Goal: Navigation & Orientation: Find specific page/section

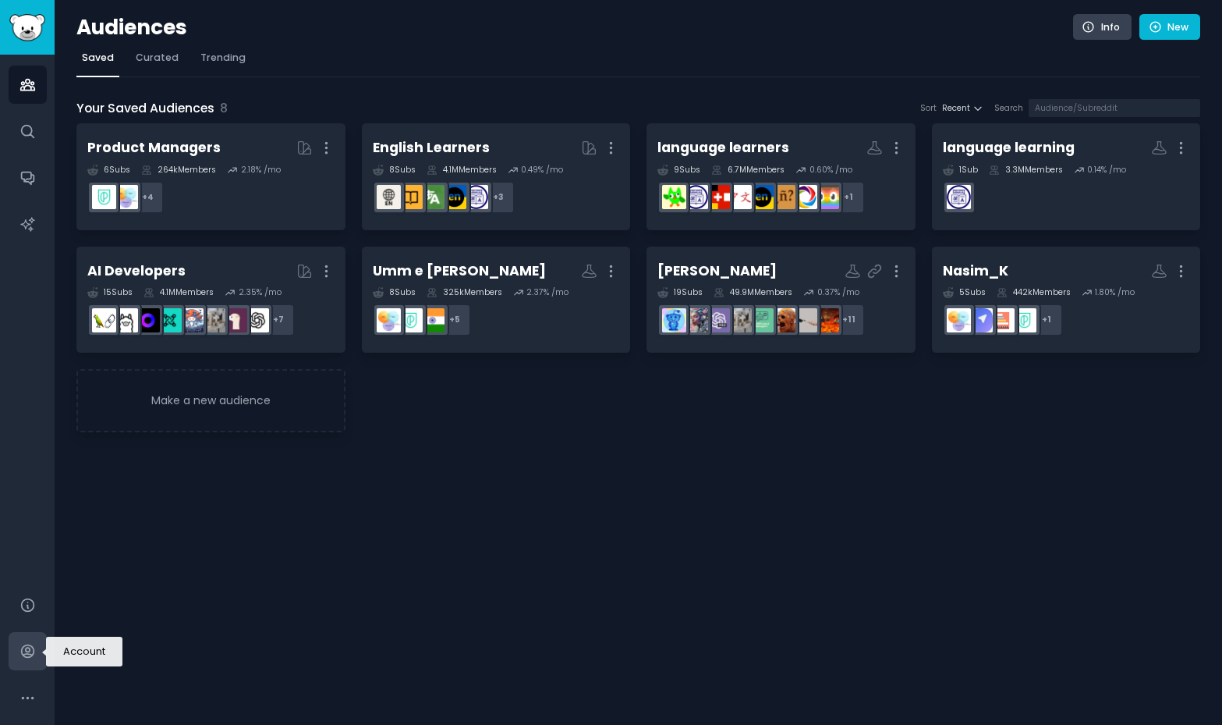
click at [31, 651] on icon "Sidebar" at bounding box center [27, 651] width 16 height 16
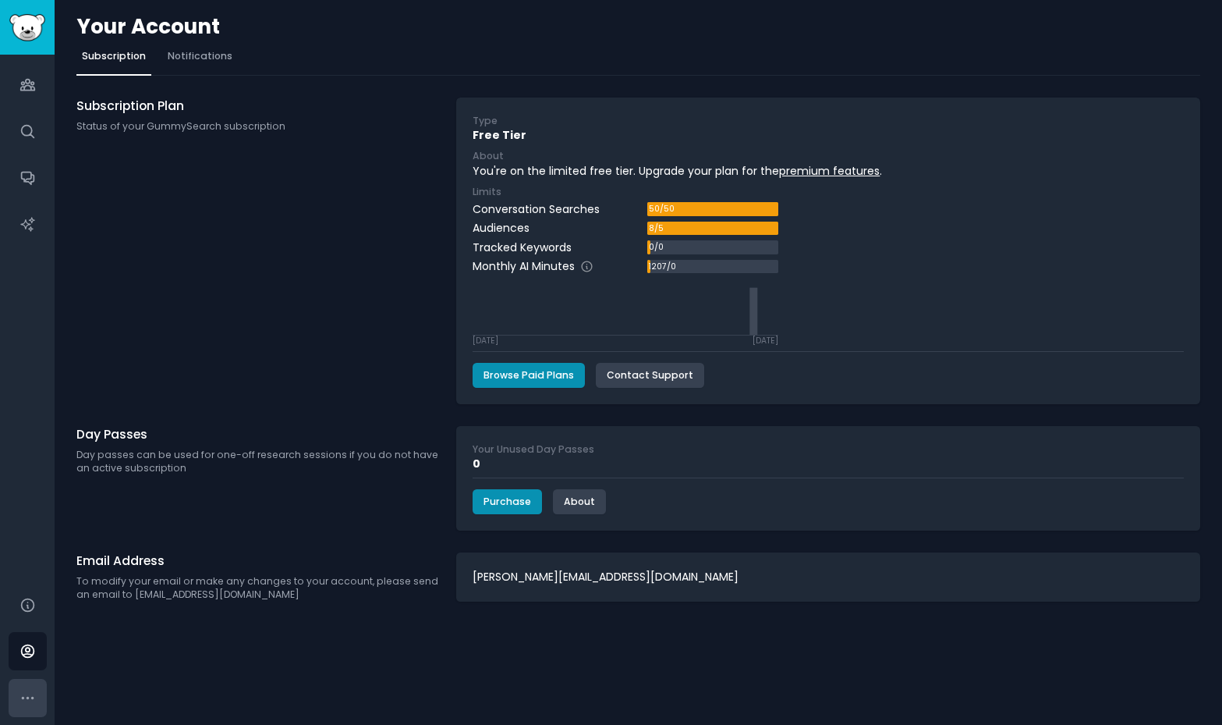
click at [29, 696] on icon "Sidebar" at bounding box center [27, 697] width 16 height 16
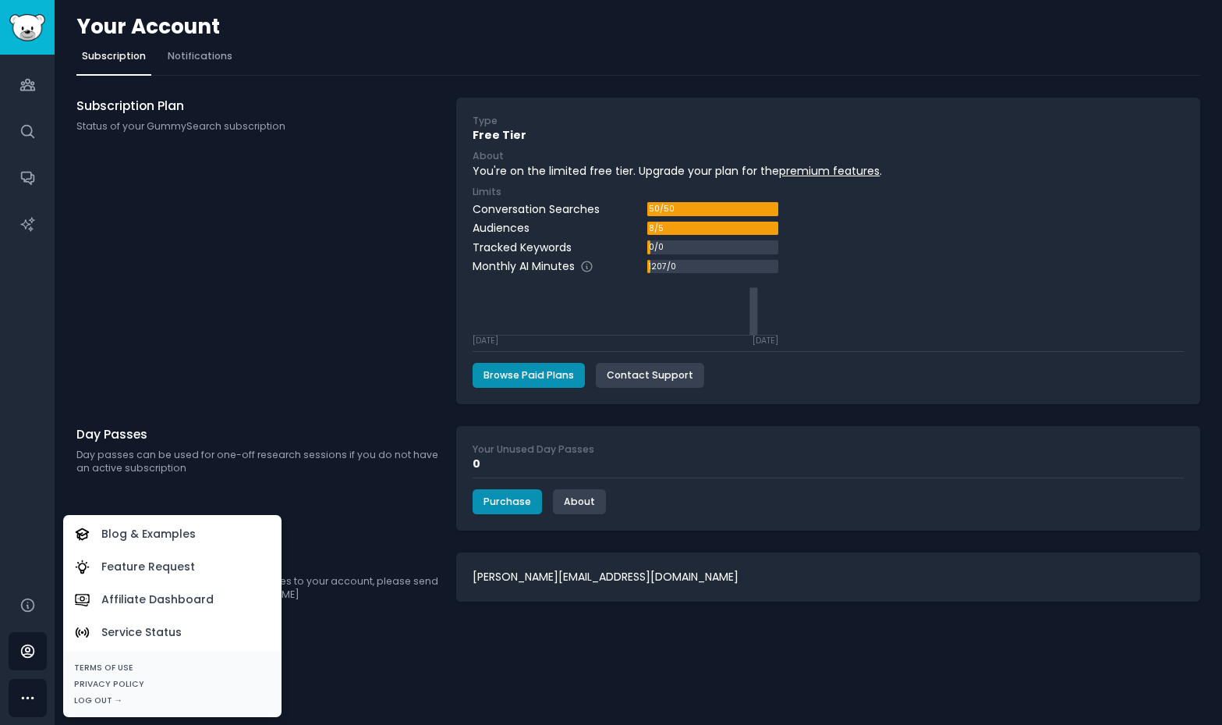
click at [151, 244] on div "Subscription Plan Status of your GummySearch subscription" at bounding box center [257, 250] width 363 height 307
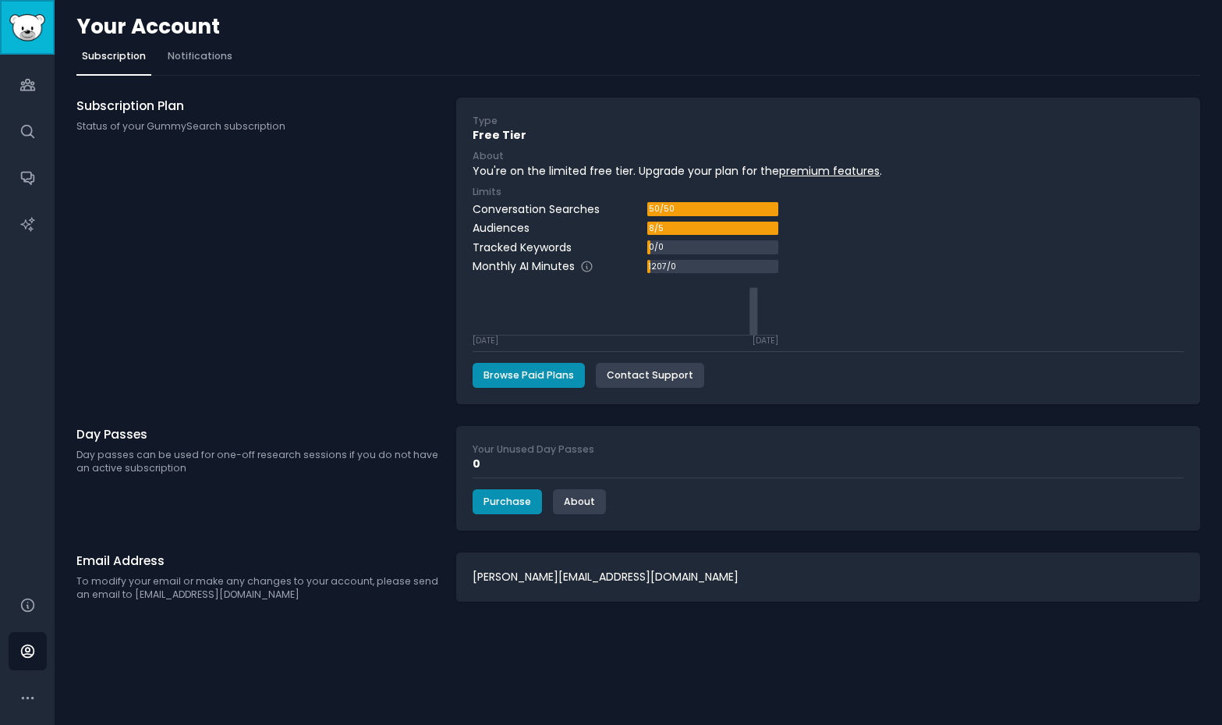
click at [37, 27] on img "Sidebar" at bounding box center [27, 27] width 36 height 27
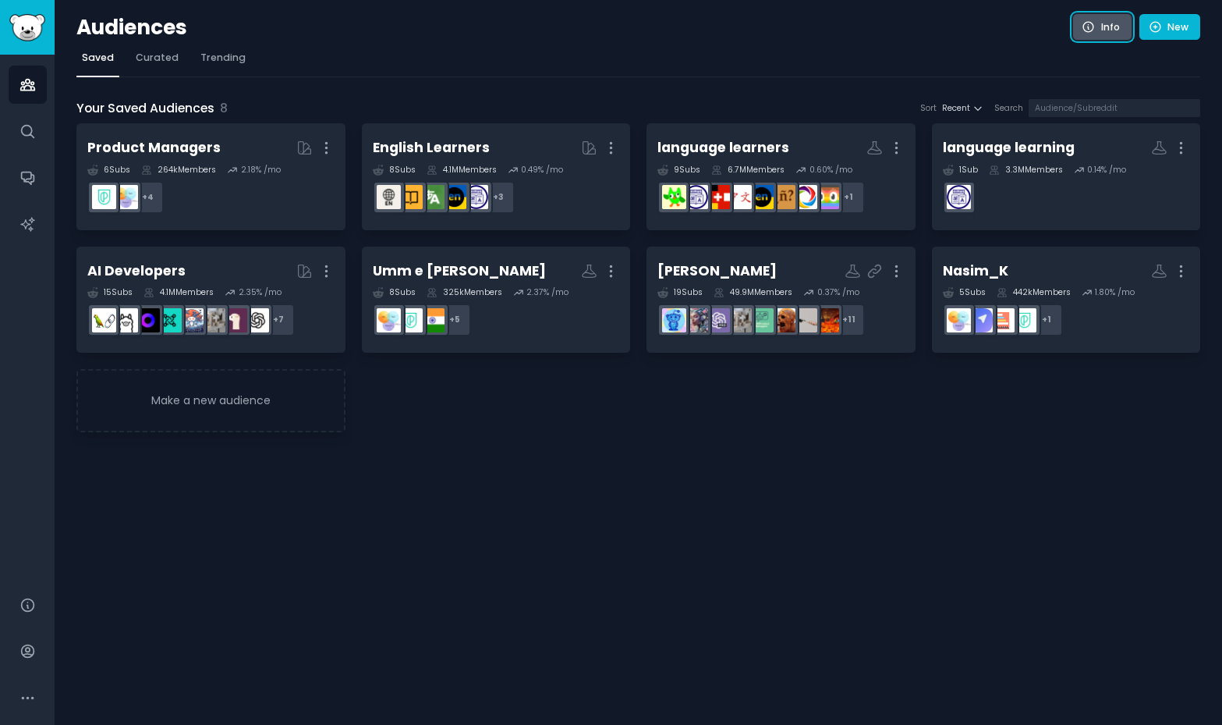
click at [1086, 28] on icon at bounding box center [1089, 27] width 14 height 14
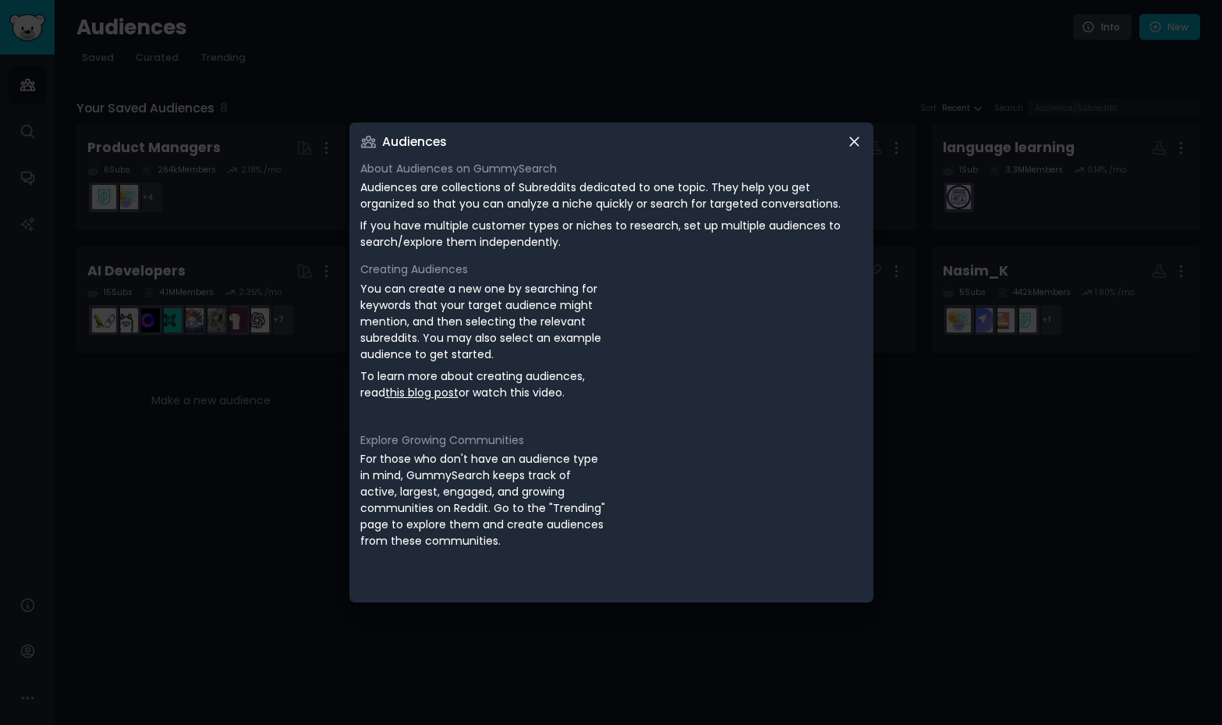
click at [854, 144] on icon at bounding box center [854, 141] width 16 height 16
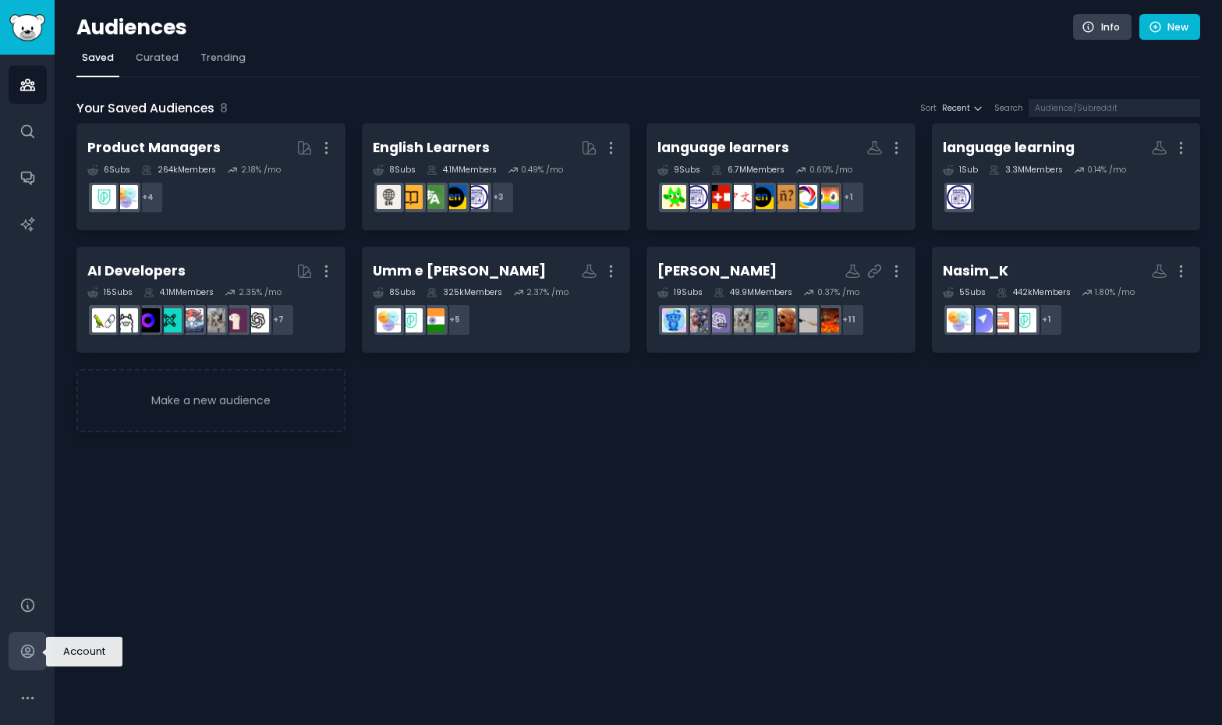
click at [24, 644] on icon "Sidebar" at bounding box center [27, 651] width 16 height 16
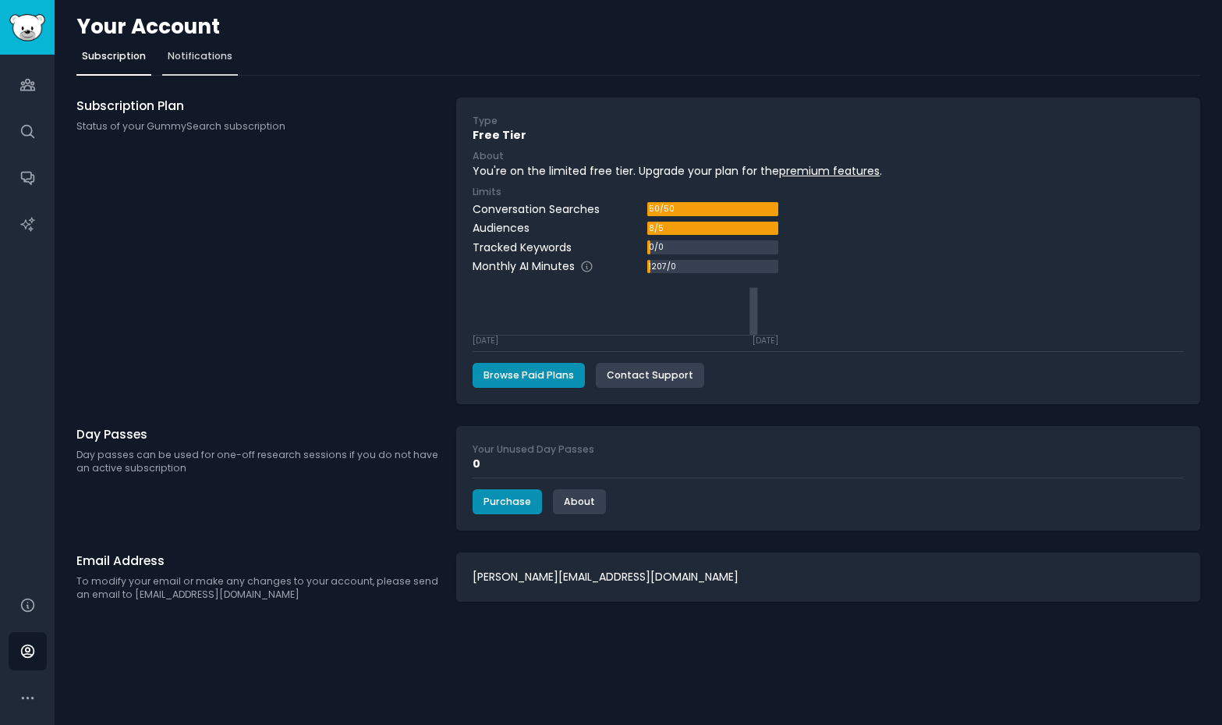
click at [186, 67] on link "Notifications" at bounding box center [200, 60] width 76 height 32
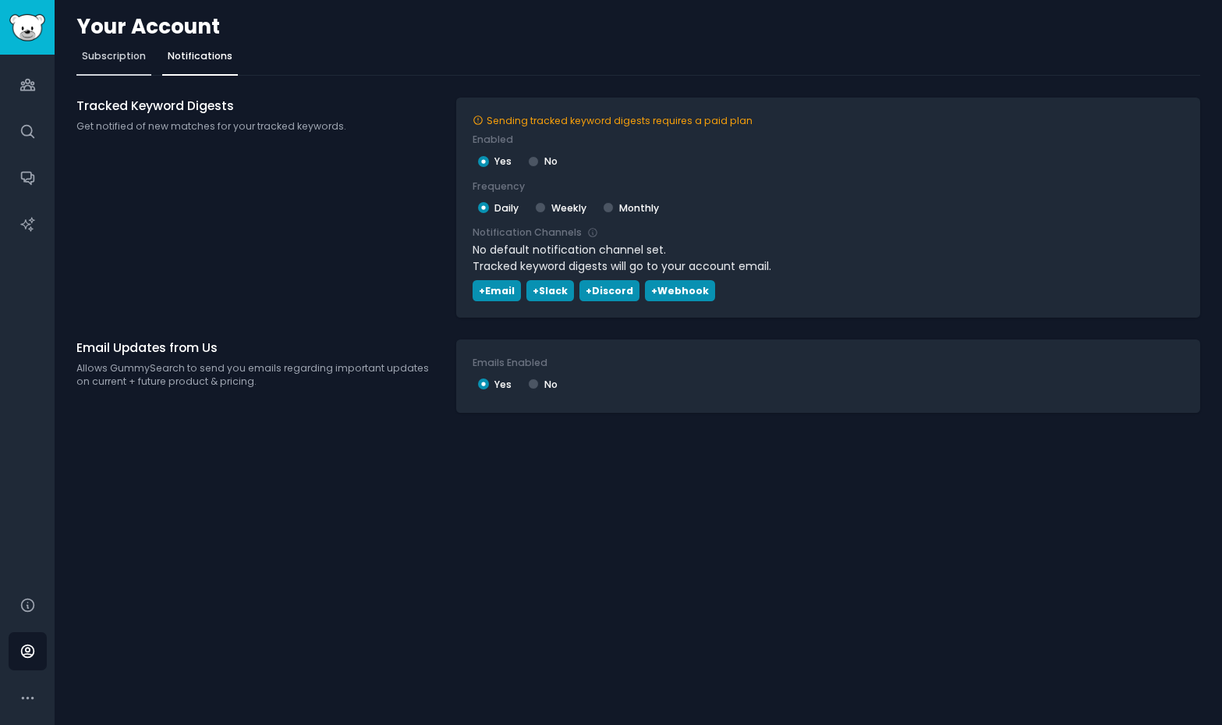
click at [126, 56] on span "Subscription" at bounding box center [114, 56] width 64 height 14
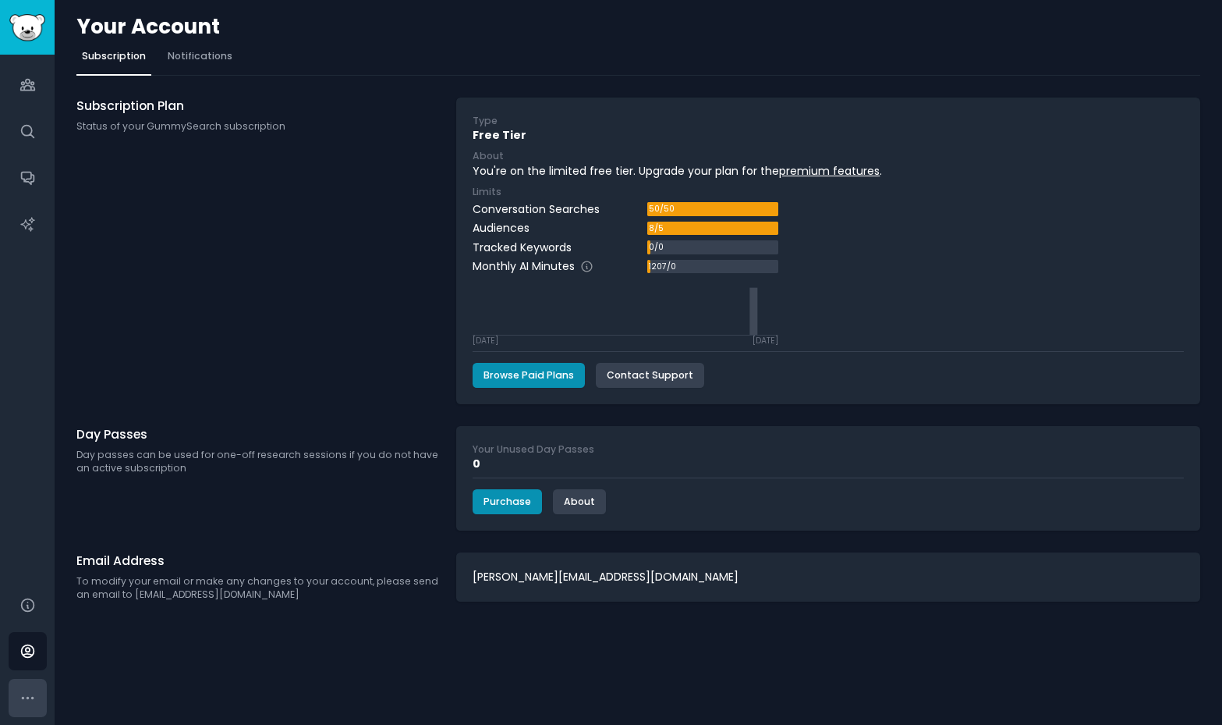
click at [24, 686] on button "More" at bounding box center [28, 698] width 38 height 38
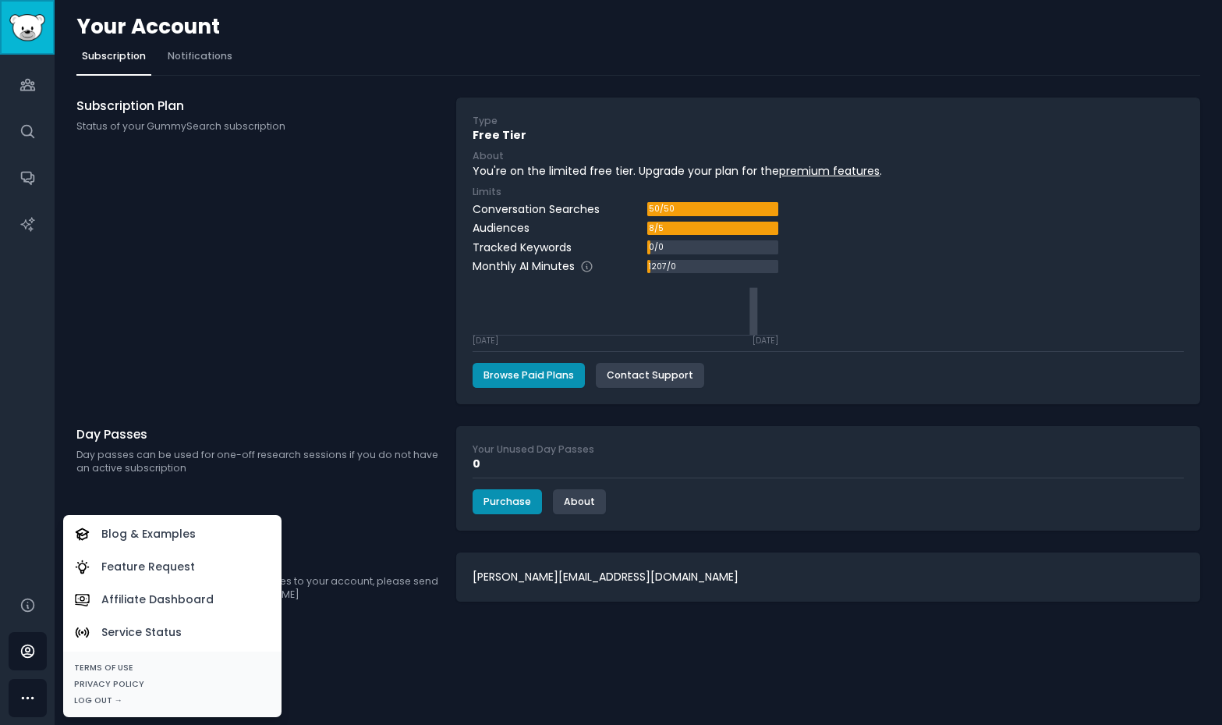
click at [25, 33] on img "Sidebar" at bounding box center [27, 27] width 36 height 27
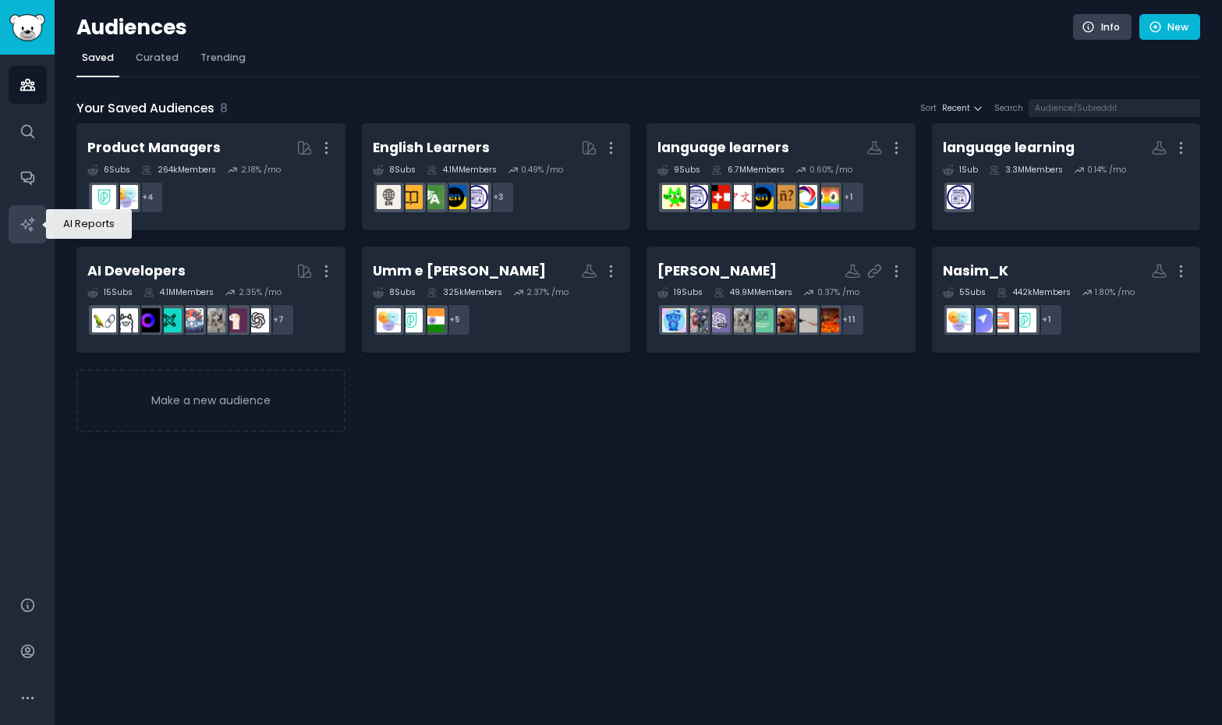
click at [24, 225] on icon "Sidebar" at bounding box center [26, 223] width 13 height 13
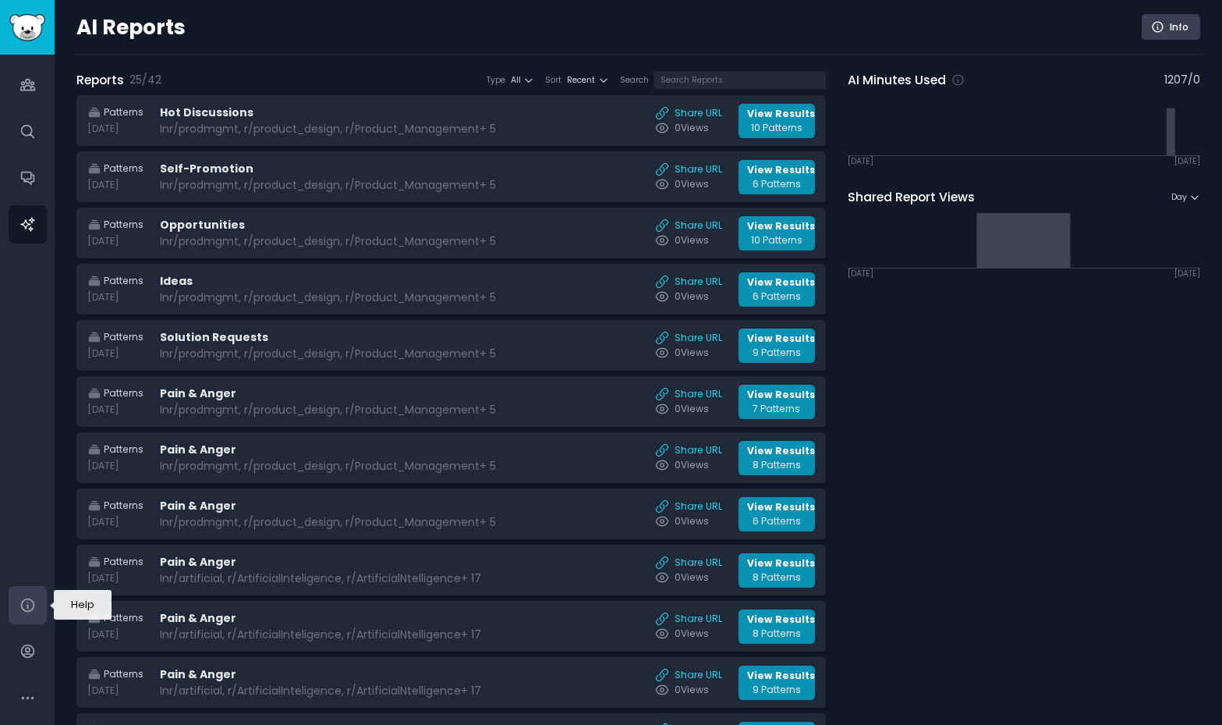
click at [30, 601] on icon "Sidebar" at bounding box center [27, 605] width 16 height 16
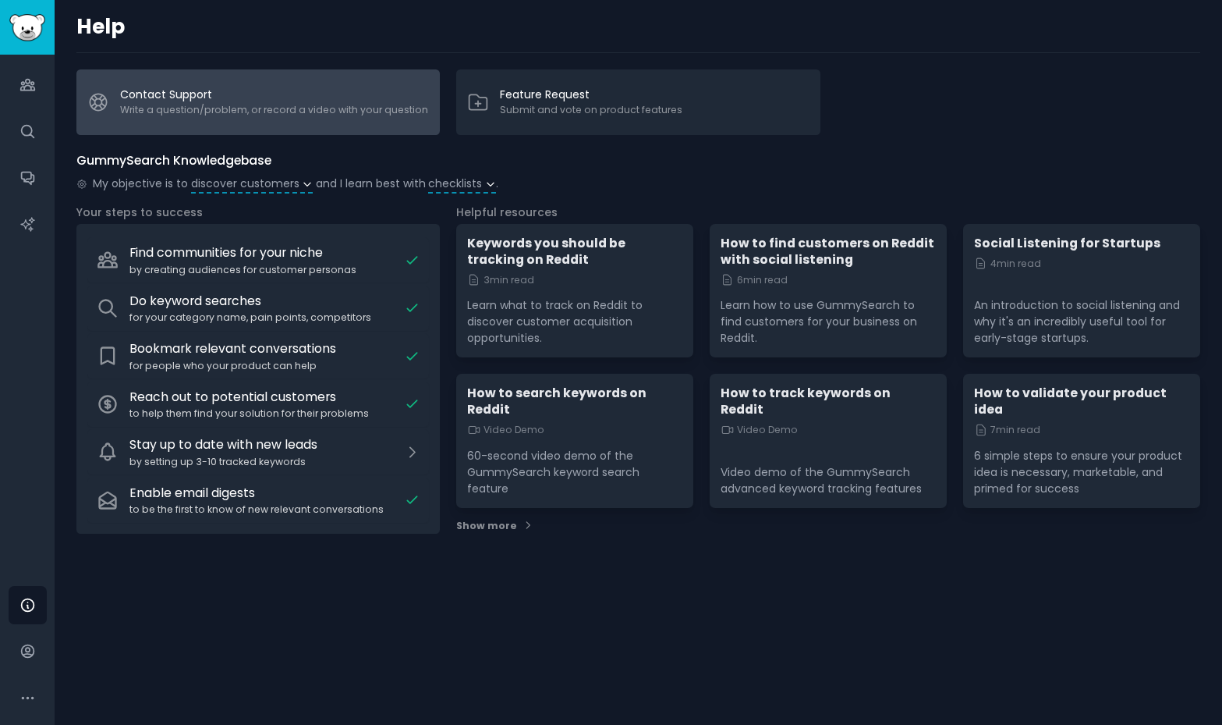
click at [254, 111] on link "Contact Support Write a question/problem, or record a video with your question" at bounding box center [257, 102] width 363 height 66
click at [231, 102] on link "Contact Support Write a question/problem, or record a video with your question" at bounding box center [257, 102] width 363 height 66
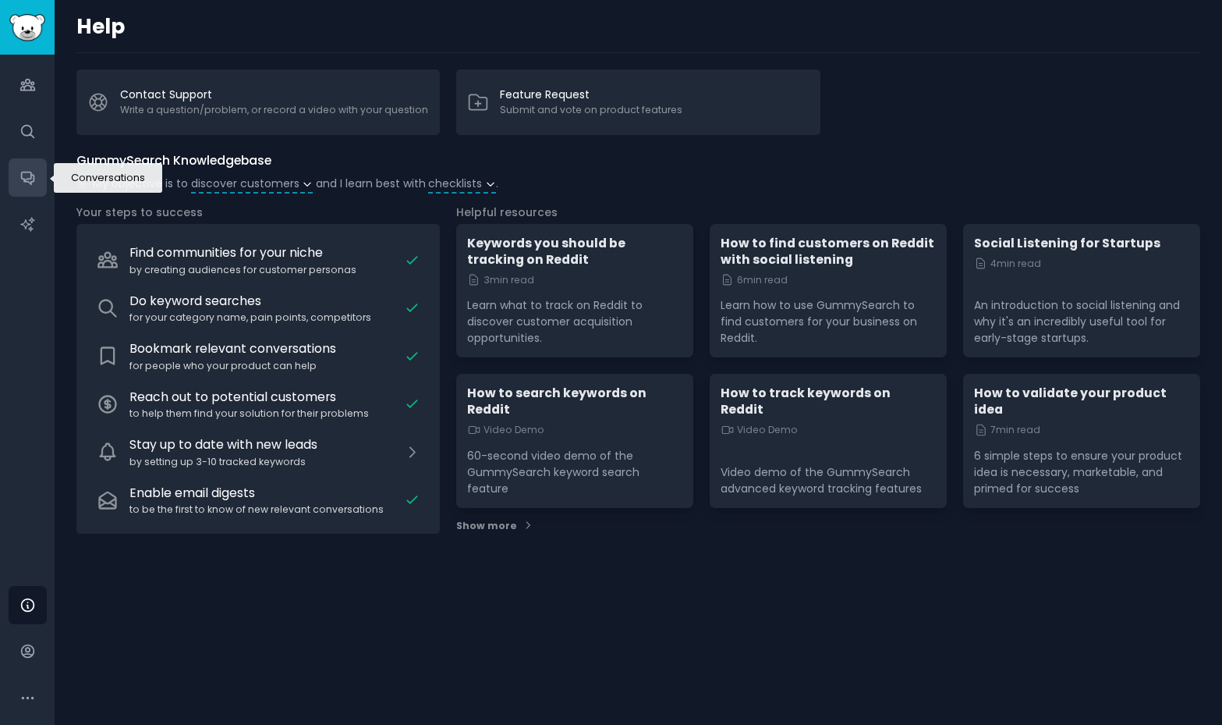
click at [20, 186] on link "Conversations" at bounding box center [28, 177] width 38 height 38
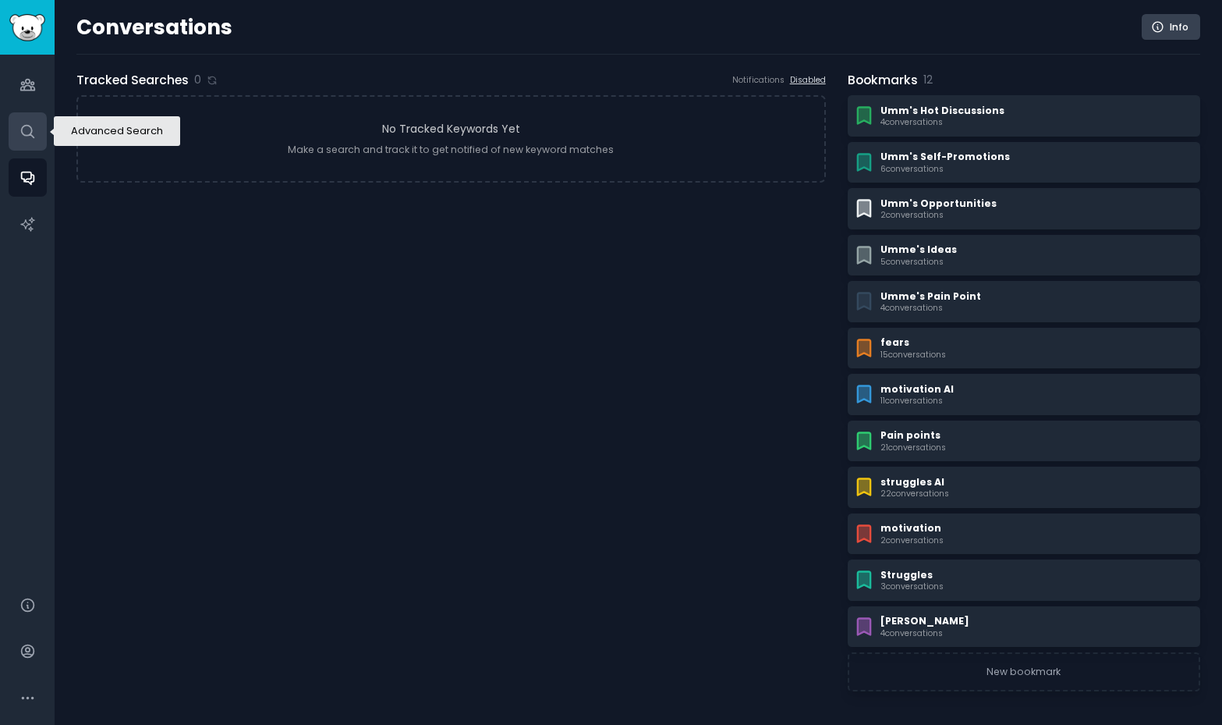
click at [22, 140] on link "Search" at bounding box center [28, 131] width 38 height 38
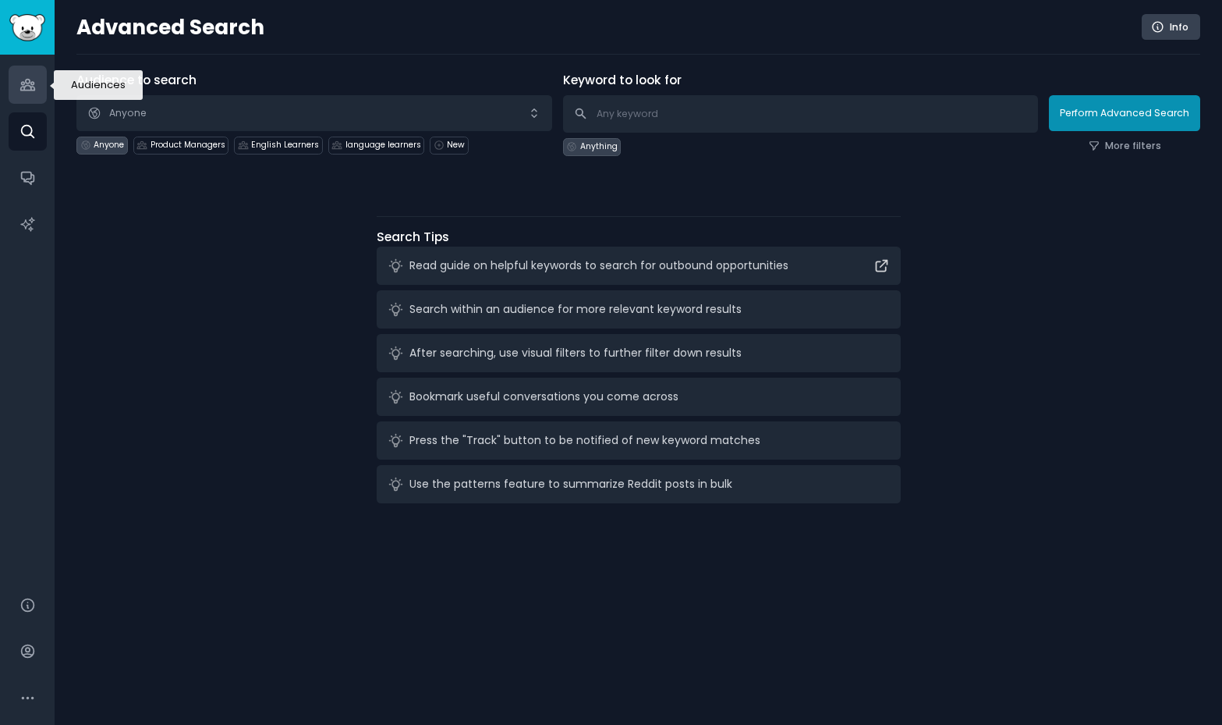
click at [31, 93] on link "Audiences" at bounding box center [28, 85] width 38 height 38
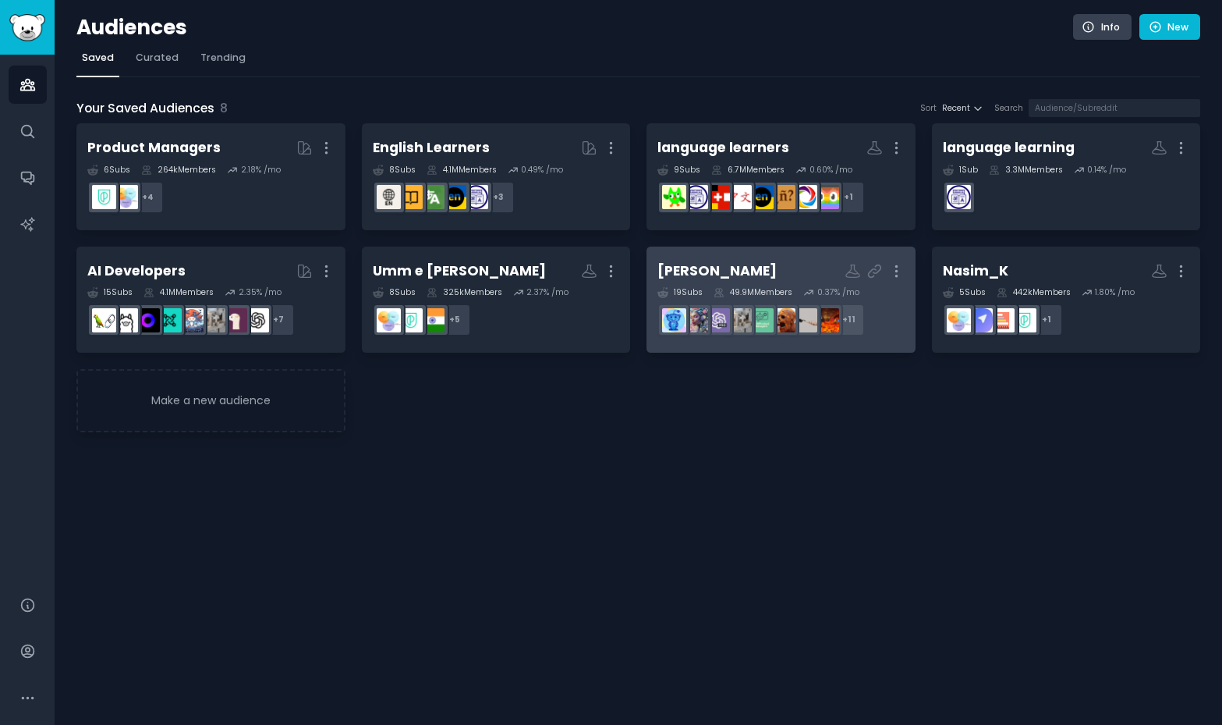
click at [790, 266] on h2 "[PERSON_NAME] More" at bounding box center [780, 270] width 247 height 27
